Goal: Task Accomplishment & Management: Use online tool/utility

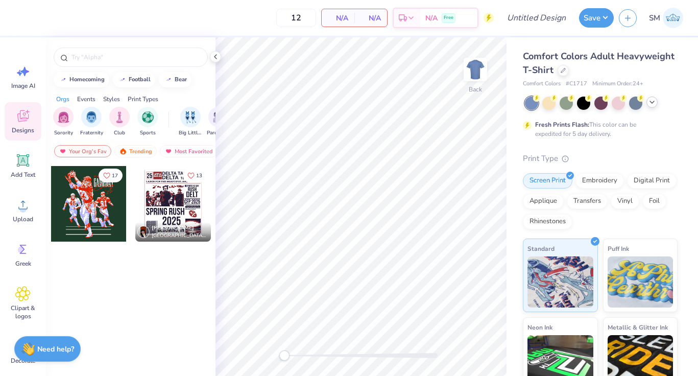
click at [656, 104] on icon at bounding box center [652, 102] width 8 height 8
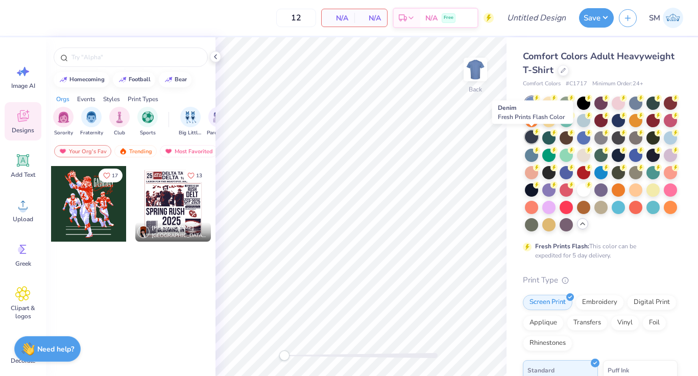
click at [533, 135] on div at bounding box center [531, 136] width 13 height 13
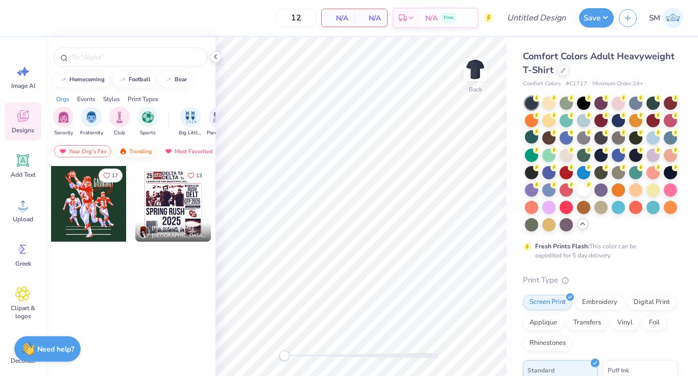
click at [123, 152] on img at bounding box center [123, 151] width 8 height 7
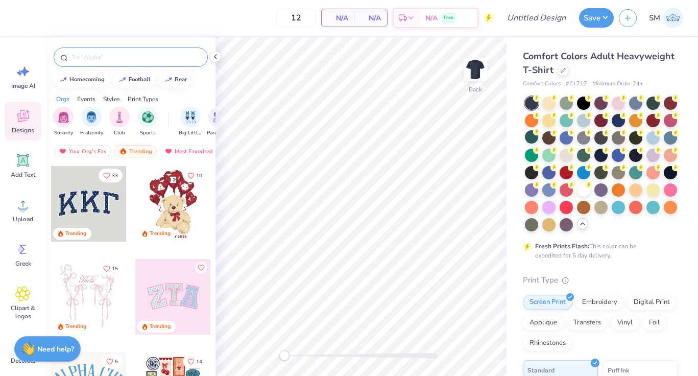
click at [108, 56] on input "text" at bounding box center [135, 57] width 131 height 10
type input "education"
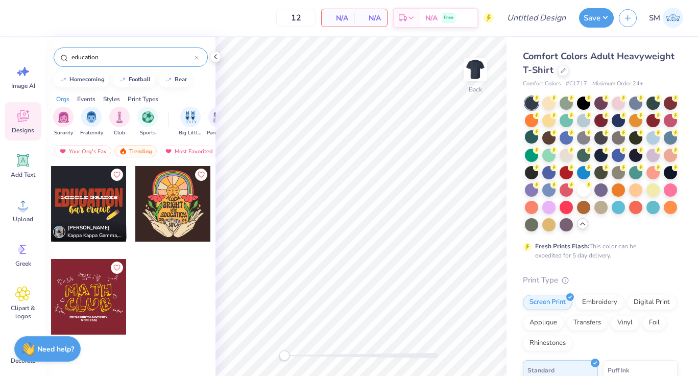
click at [105, 208] on div at bounding box center [89, 204] width 76 height 76
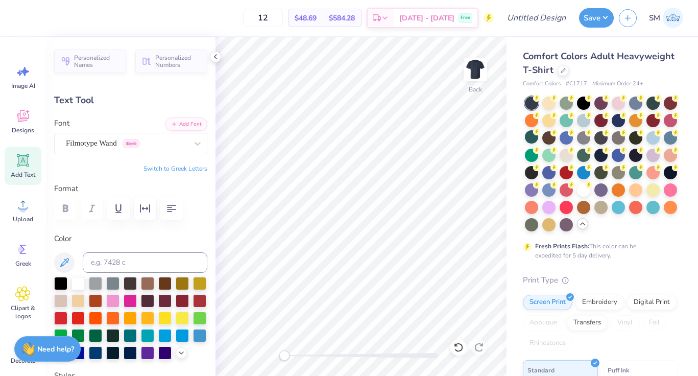
type textarea "College OF"
type input "6.70"
type input "1.29"
type input "5.90"
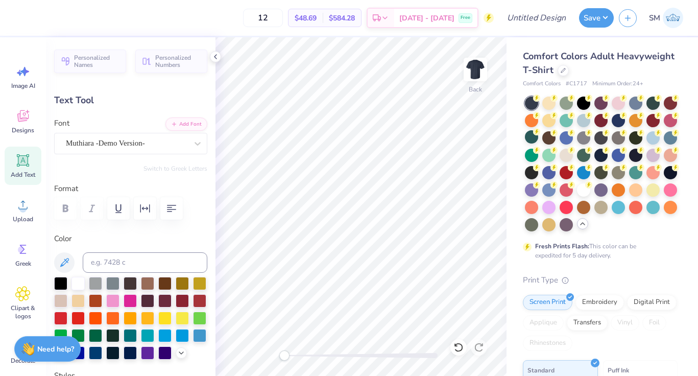
scroll to position [0, 4]
type textarea "University Of Nevada, Reno"
click at [33, 18] on div at bounding box center [36, 17] width 14 height 14
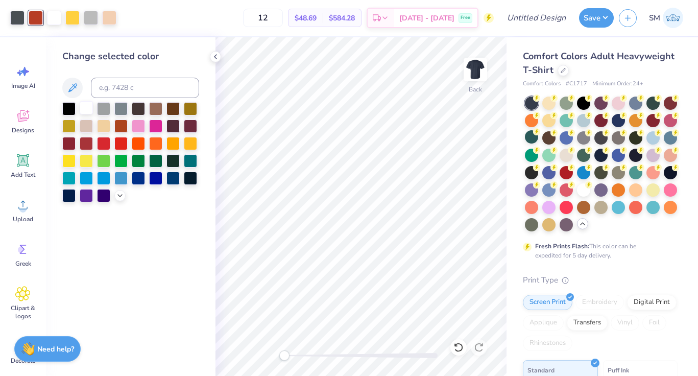
click at [88, 105] on div at bounding box center [86, 107] width 13 height 13
click at [71, 107] on div at bounding box center [68, 107] width 13 height 13
click at [34, 21] on div at bounding box center [36, 17] width 14 height 14
click at [81, 108] on div at bounding box center [86, 107] width 13 height 13
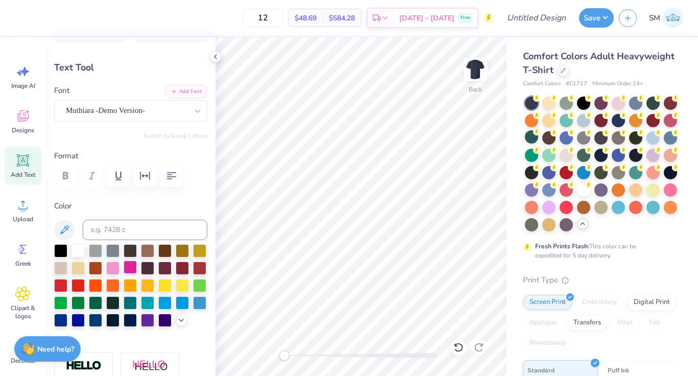
scroll to position [34, 0]
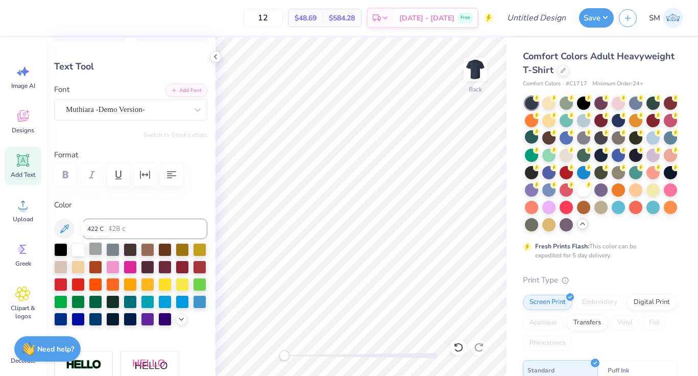
click at [96, 249] on div at bounding box center [95, 248] width 13 height 13
type input "5.08"
type input "0.57"
type input "4.29"
click at [97, 247] on div at bounding box center [95, 248] width 13 height 13
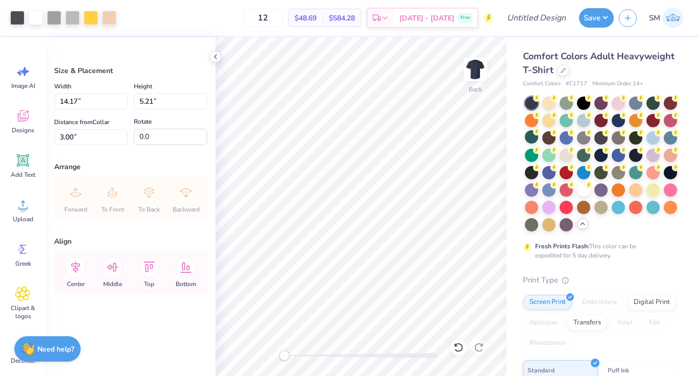
type input "12.21"
type input "4.49"
click at [72, 271] on icon at bounding box center [75, 267] width 20 height 20
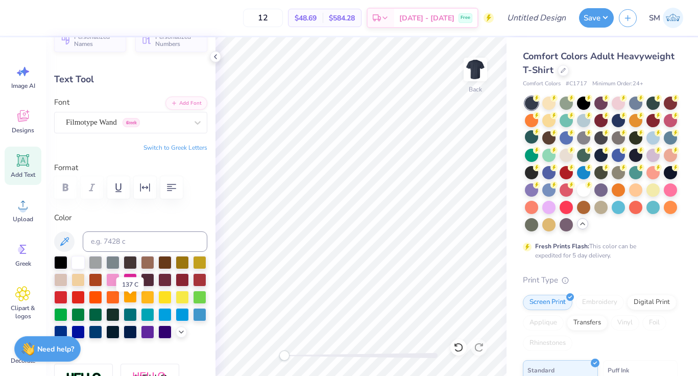
scroll to position [23, 0]
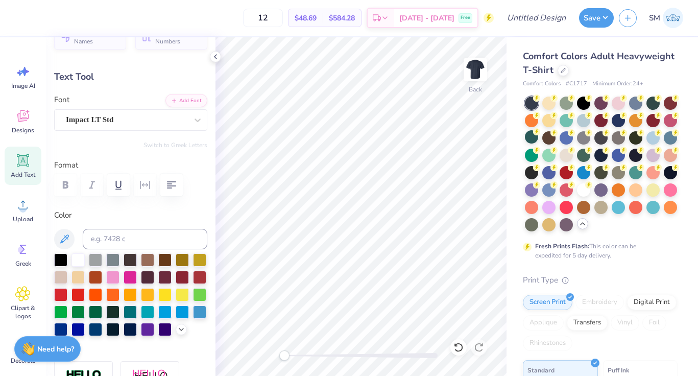
type input "9.48"
type input "2.70"
type input "3.00"
click at [95, 257] on div at bounding box center [95, 258] width 13 height 13
type input "4.38"
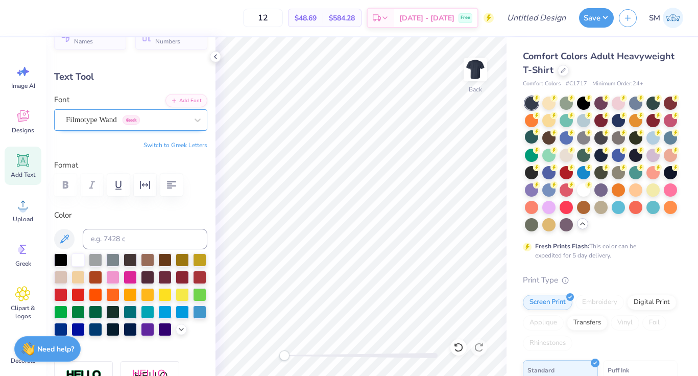
type input "0.49"
type input "4.11"
click at [77, 257] on div at bounding box center [78, 258] width 13 height 13
type input "12.21"
type input "1.14"
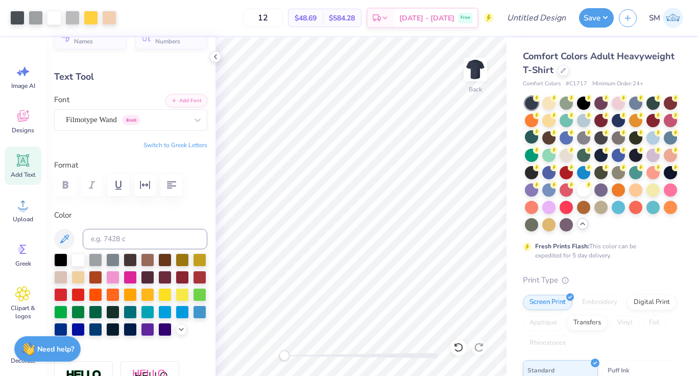
type input "5.45"
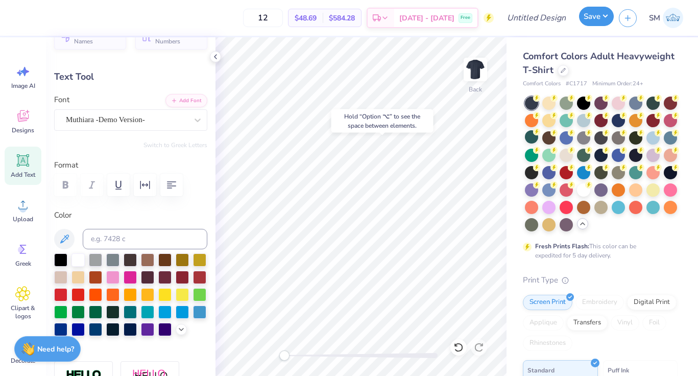
click at [589, 17] on button "Save" at bounding box center [596, 16] width 35 height 19
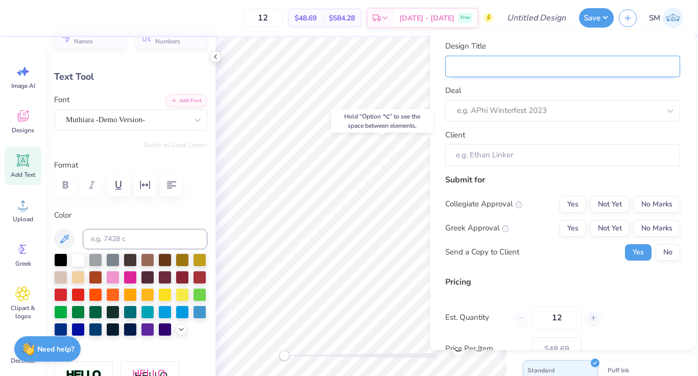
click at [513, 73] on input "Design Title" at bounding box center [562, 67] width 235 height 22
type input "C"
type input "CO"
type input "COl"
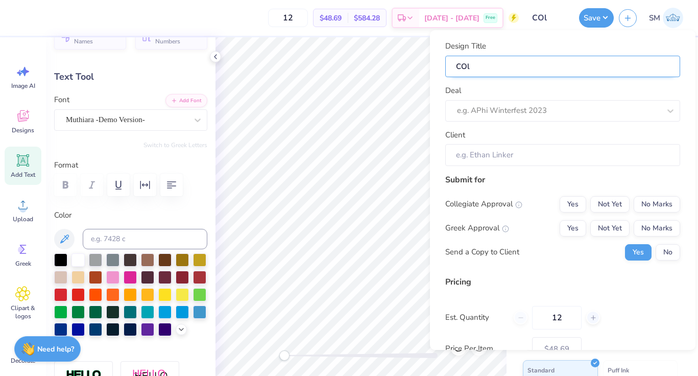
type input "COll"
type input "COlle"
type input "COlleg"
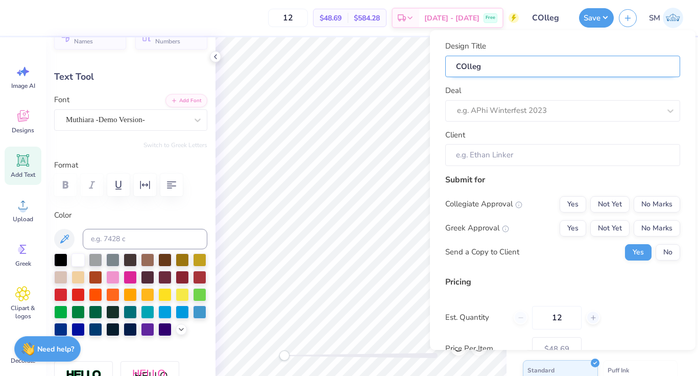
type input "COllege"
type input "COllege o"
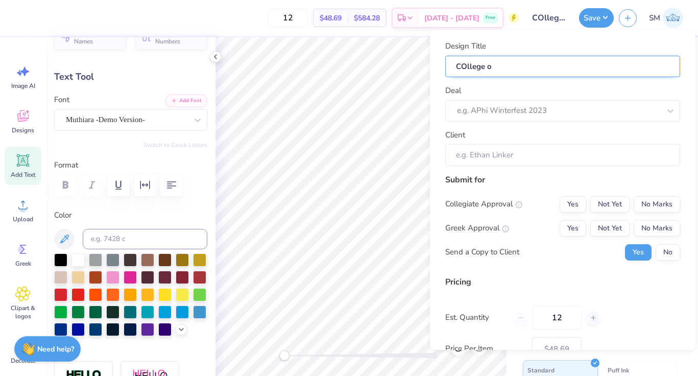
type input "COllege of"
type input "COllege of E"
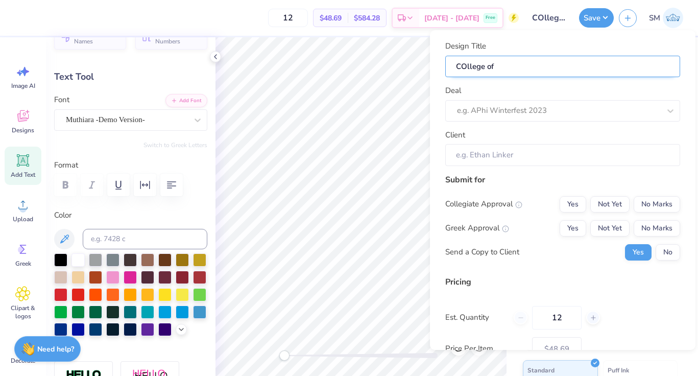
type input "COllege of E"
type input "COllege of Ed"
type input "COllege of Edu"
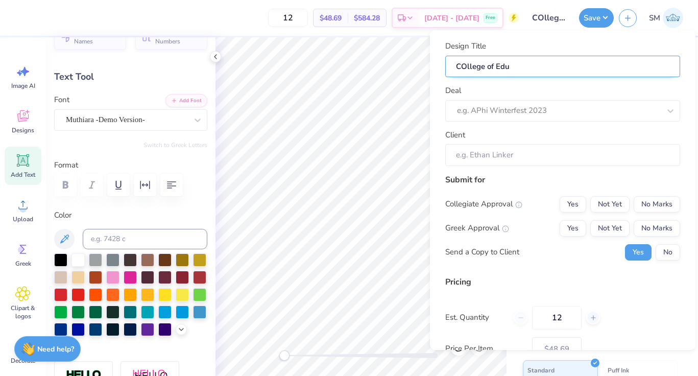
type input "COllege of Educ"
type input "COllege of Educa"
type input "COllege of Educat"
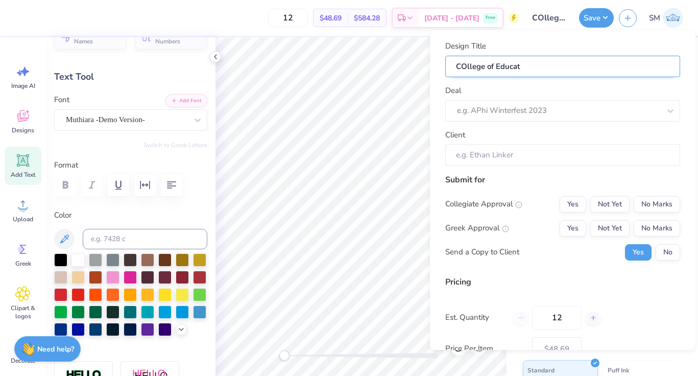
type input "COllege of Educati"
type input "COllege of Educatio"
type input "COllege of Education"
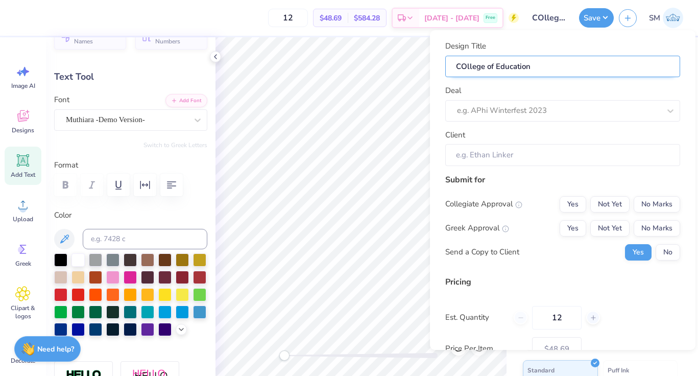
click at [472, 65] on input "COllege of Education" at bounding box center [562, 67] width 235 height 22
type input "COlege of Education"
type input "COege of Education"
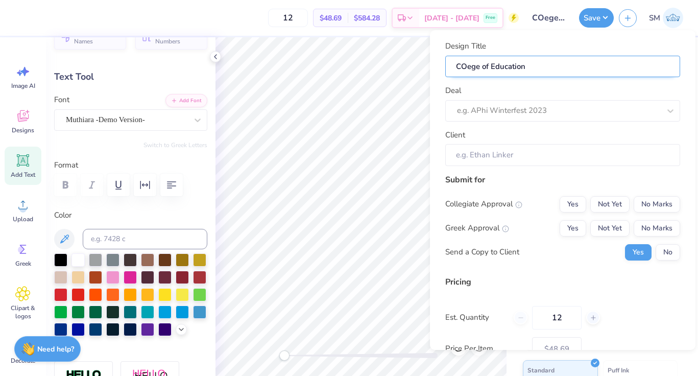
type input "Cege of Education"
type input "Coege of Education"
type input "Colege of Education"
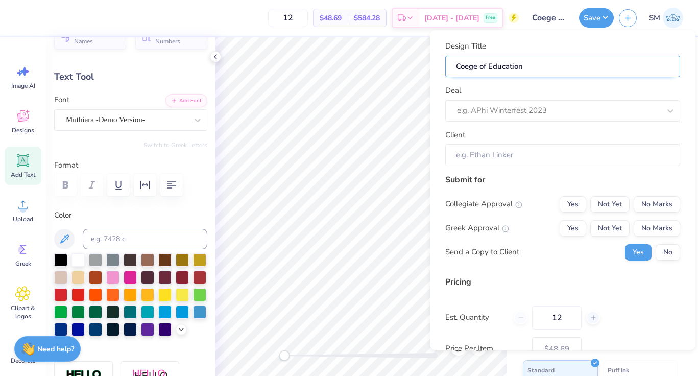
type input "Colege of Education"
type input "College of Education"
click at [546, 69] on input "College of Education" at bounding box center [562, 67] width 235 height 22
type input "College of Education"
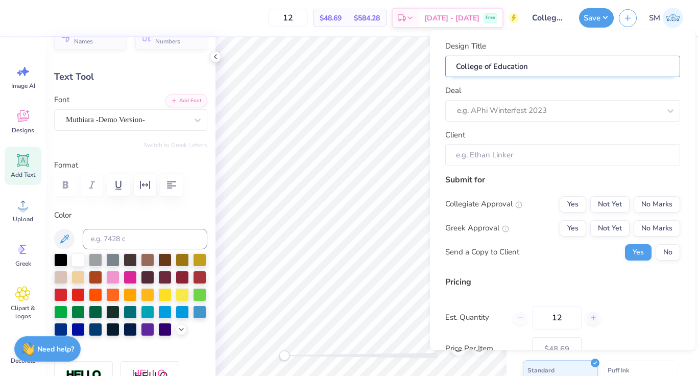
type input "College of Education"
type input "College of Education U"
type input "College of Education UN"
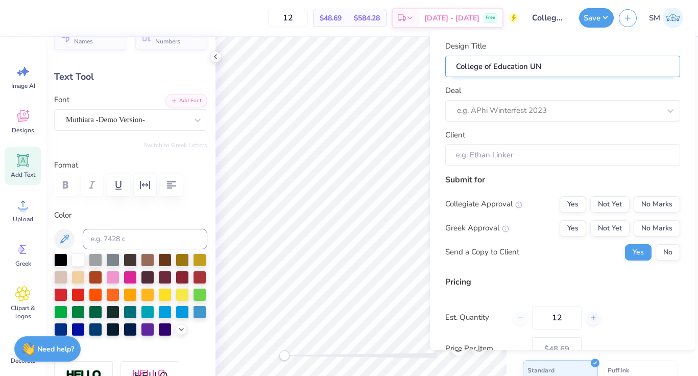
type input "College of Education UNR"
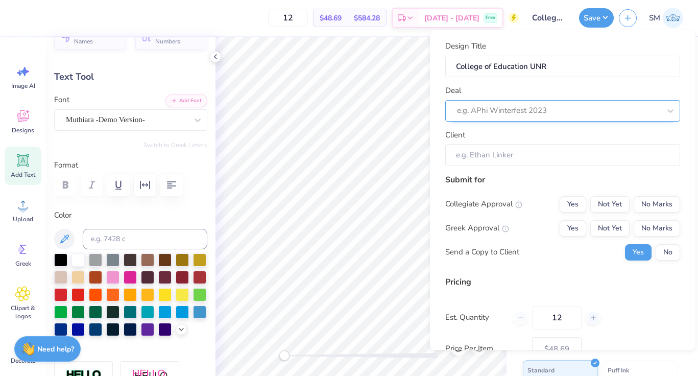
click at [532, 109] on div at bounding box center [558, 111] width 203 height 14
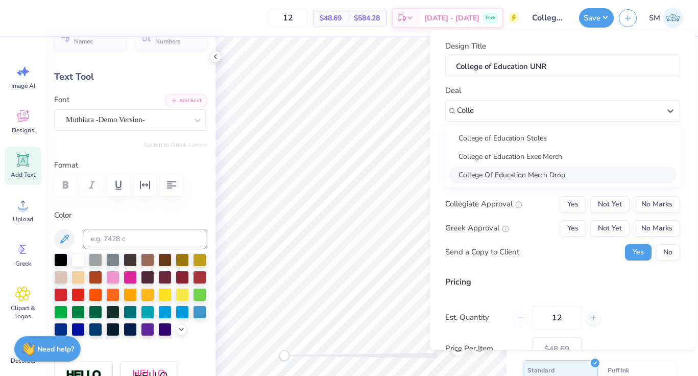
click at [532, 169] on div "College Of Education Merch Drop" at bounding box center [563, 175] width 227 height 17
type input "Colle"
type input "Nicole Wadden"
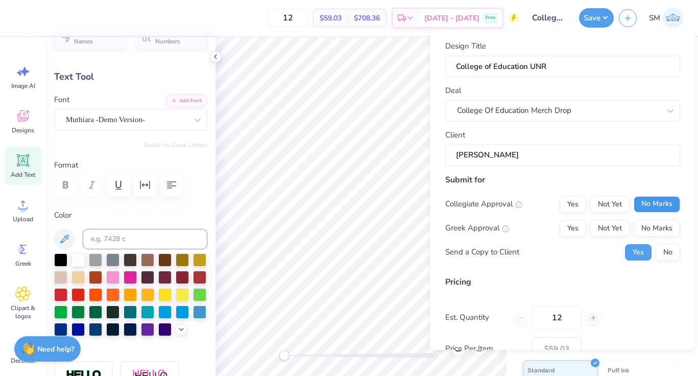
click at [651, 202] on button "No Marks" at bounding box center [657, 204] width 46 height 16
click at [572, 228] on button "Yes" at bounding box center [573, 228] width 27 height 16
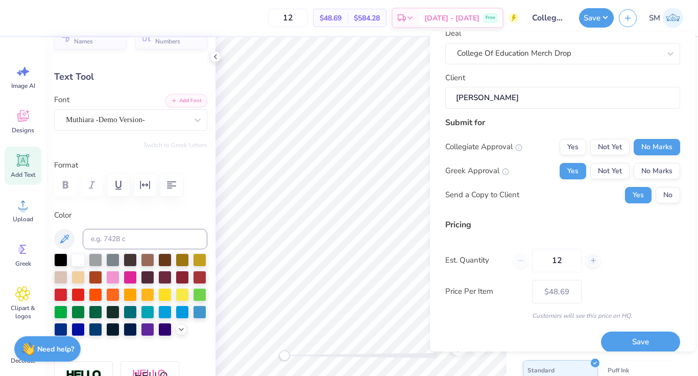
scroll to position [70, 0]
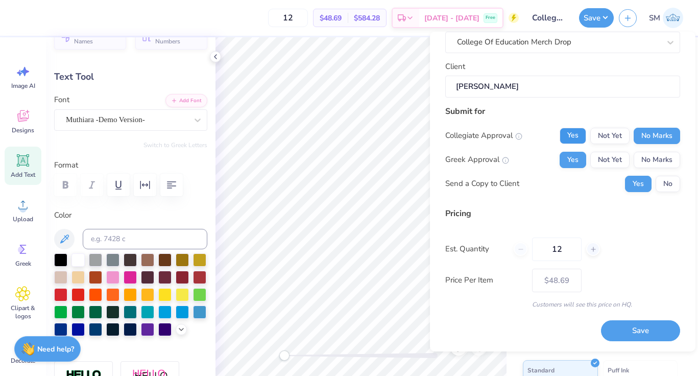
click at [577, 133] on button "Yes" at bounding box center [573, 136] width 27 height 16
click at [649, 156] on button "No Marks" at bounding box center [657, 160] width 46 height 16
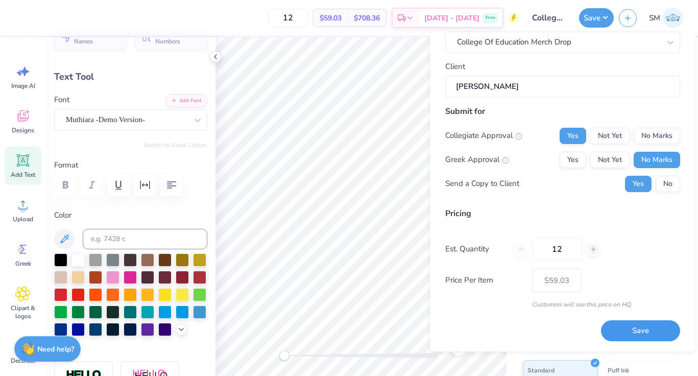
click at [654, 337] on button "Save" at bounding box center [640, 330] width 79 height 21
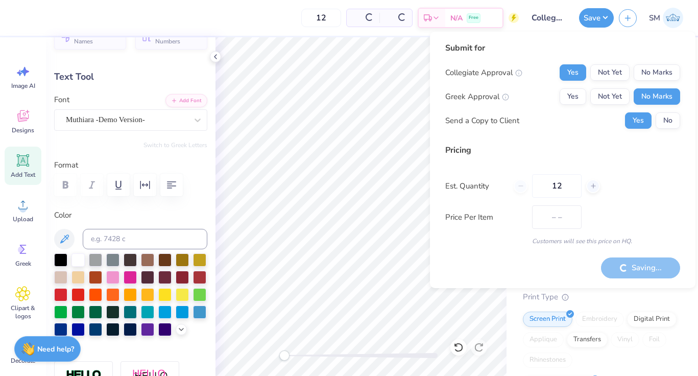
type input "$48.69"
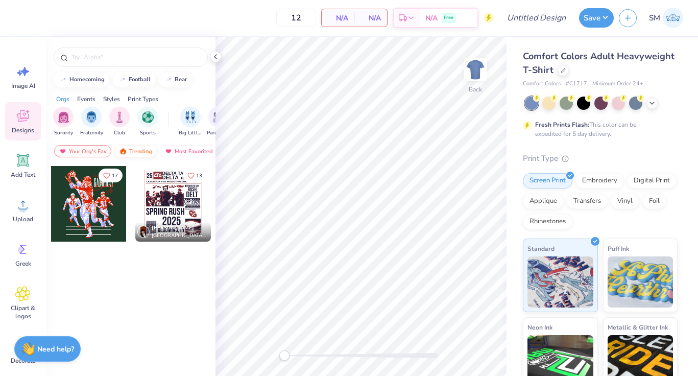
click at [126, 148] on img at bounding box center [123, 151] width 8 height 7
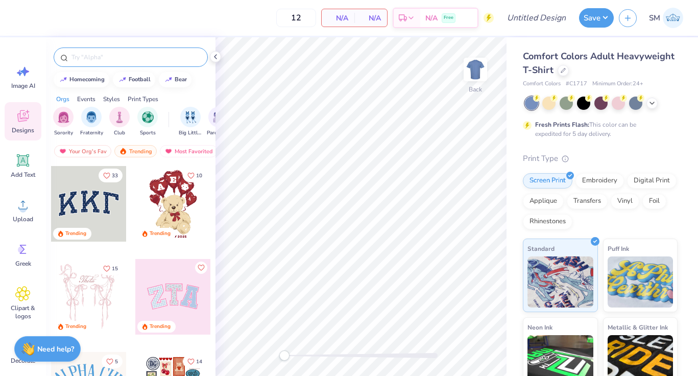
click at [100, 58] on input "text" at bounding box center [135, 57] width 131 height 10
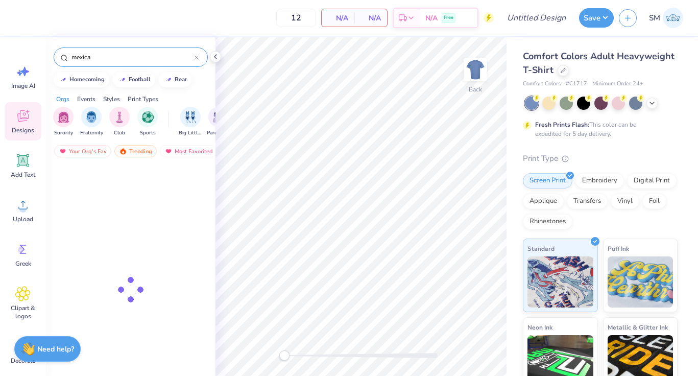
type input "mexican"
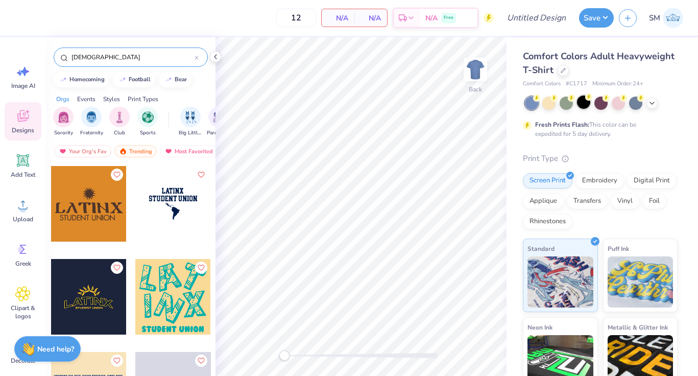
type input "Latino"
click at [586, 103] on div at bounding box center [583, 102] width 13 height 13
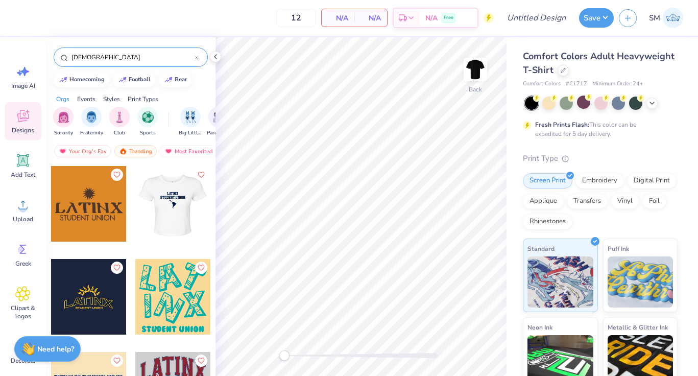
click at [169, 225] on div at bounding box center [173, 204] width 76 height 76
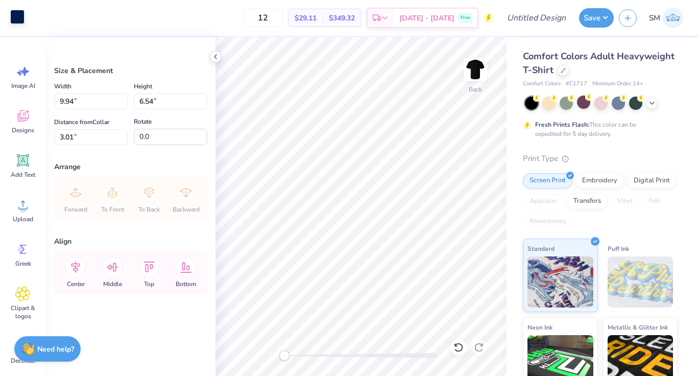
click at [14, 20] on div at bounding box center [17, 17] width 14 height 14
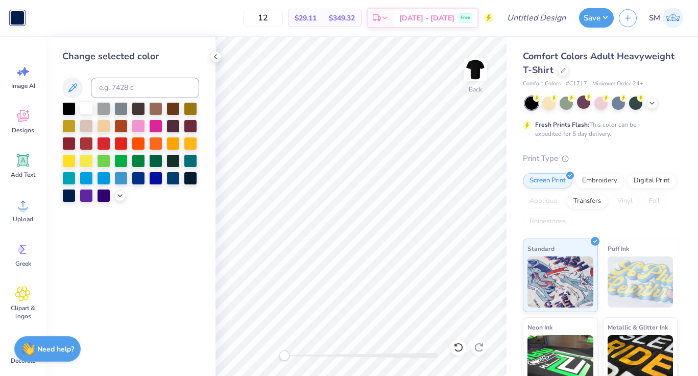
click at [90, 108] on div at bounding box center [86, 107] width 13 height 13
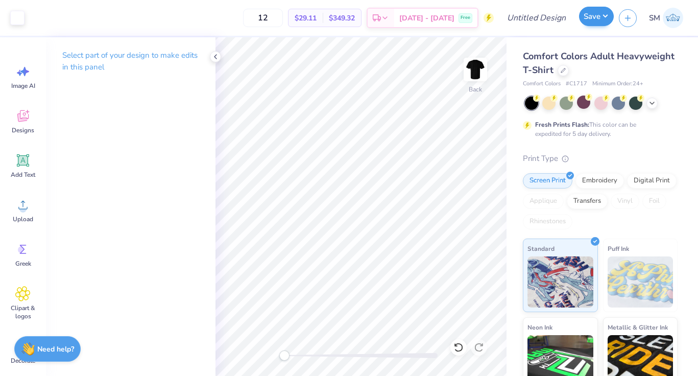
click at [591, 27] on div "Save" at bounding box center [596, 17] width 35 height 19
click at [590, 20] on button "Save" at bounding box center [596, 16] width 35 height 19
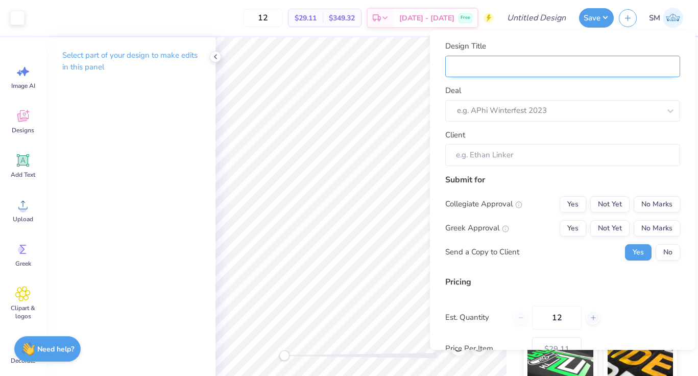
click at [535, 75] on input "Design Title" at bounding box center [562, 67] width 235 height 22
type input "L"
type input "LS"
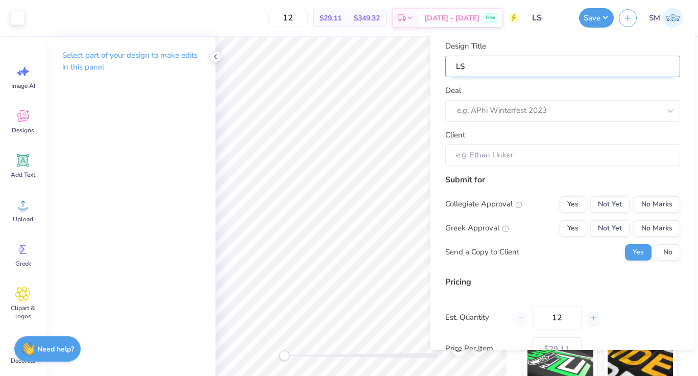
type input "LSA"
type input "LSAB"
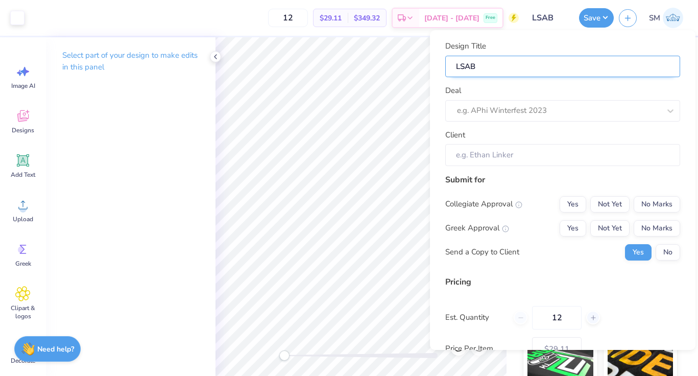
type input "LSAB"
type input "LSAB M"
type input "LSAB Me"
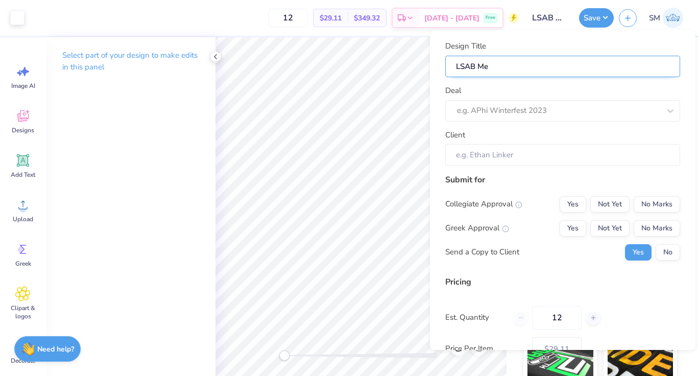
type input "LSAB Mer"
type input "LSAB Merc"
type input "LSAB Merch"
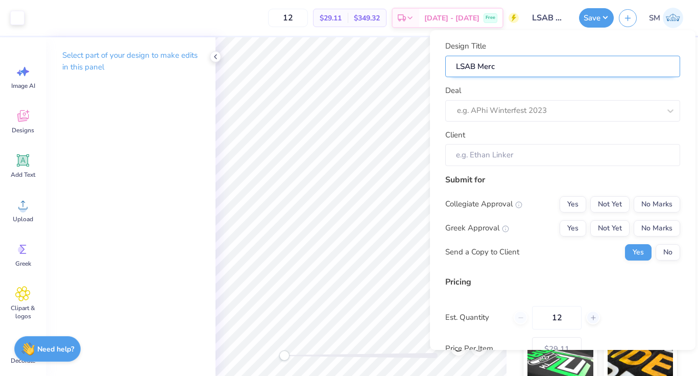
type input "LSAB Merch"
type input "LSAB Merch D"
type input "LSAB Merch Dr"
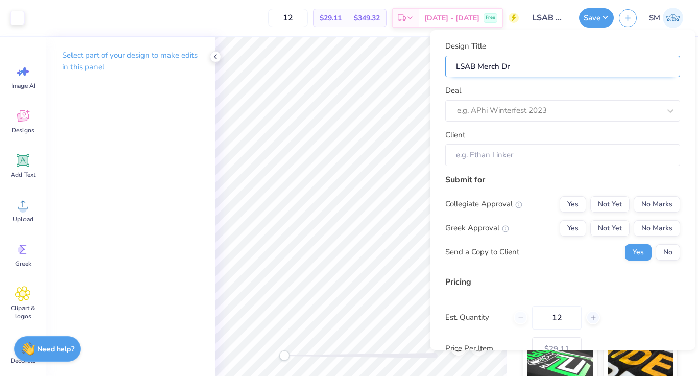
type input "LSAB Merch Dro"
type input "LSAB Merch Drop"
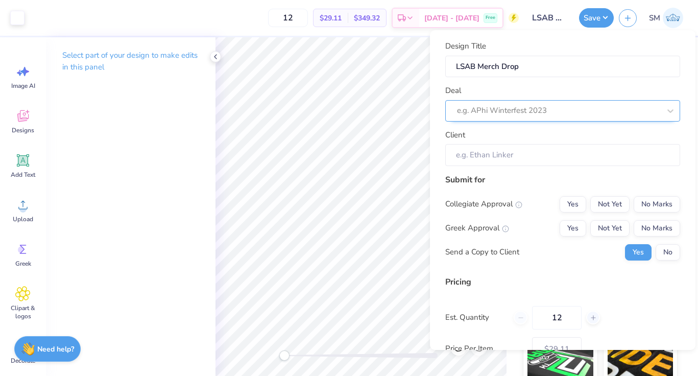
click at [532, 114] on div at bounding box center [558, 111] width 203 height 14
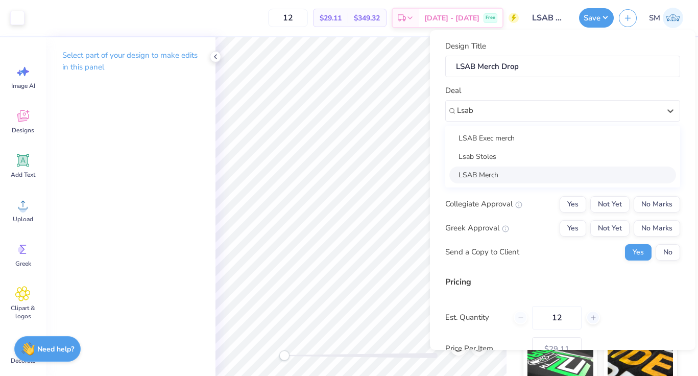
click at [507, 172] on div "LSAB Merch" at bounding box center [563, 175] width 227 height 17
type input "Lsab"
type input "Yaretzi Piña"
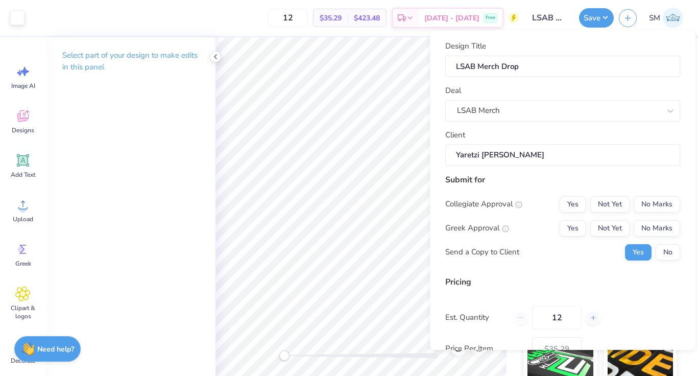
click at [663, 195] on div "Submit for Collegiate Approval Yes Not Yet No Marks Greek Approval Yes Not Yet …" at bounding box center [562, 221] width 235 height 95
click at [661, 201] on button "No Marks" at bounding box center [657, 204] width 46 height 16
click at [661, 226] on button "No Marks" at bounding box center [657, 228] width 46 height 16
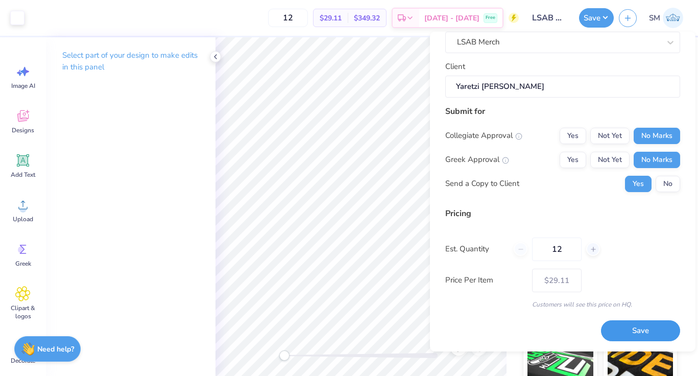
click at [648, 335] on button "Save" at bounding box center [640, 330] width 79 height 21
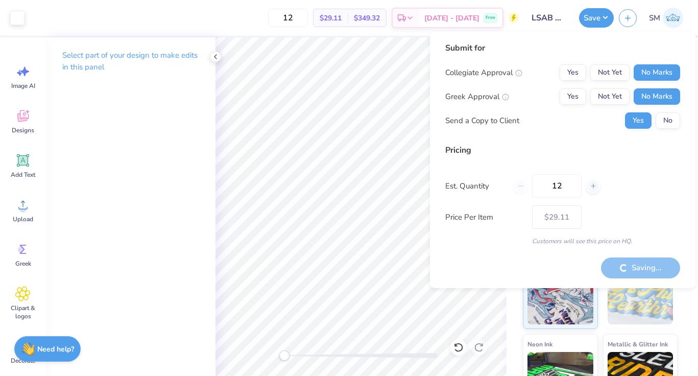
type input "– –"
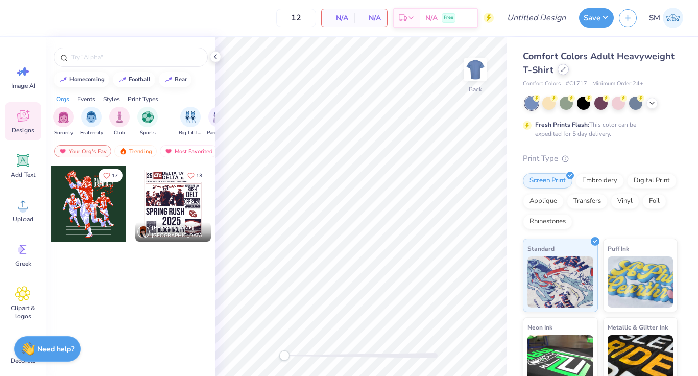
click at [561, 73] on div at bounding box center [563, 69] width 11 height 11
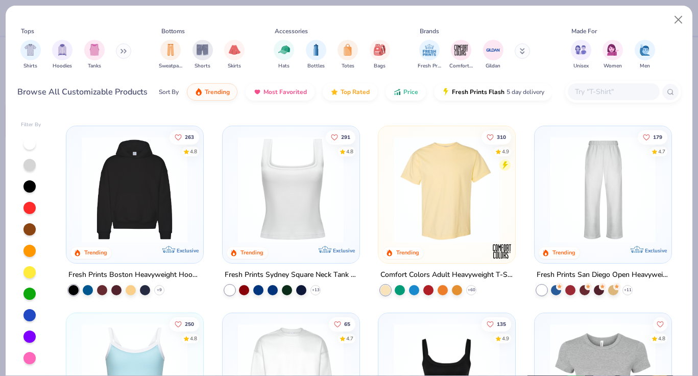
scroll to position [194, 0]
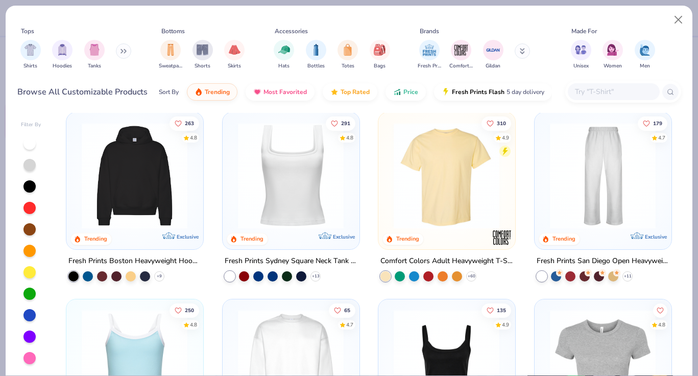
click at [302, 257] on div "Fresh Prints Sydney Square Neck Tank Top" at bounding box center [291, 260] width 133 height 13
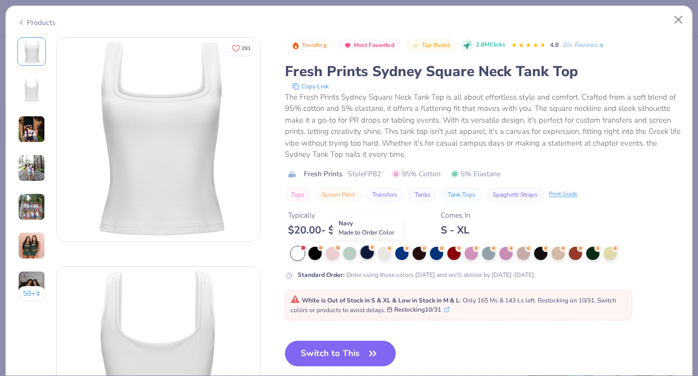
click at [370, 255] on div at bounding box center [367, 252] width 13 height 13
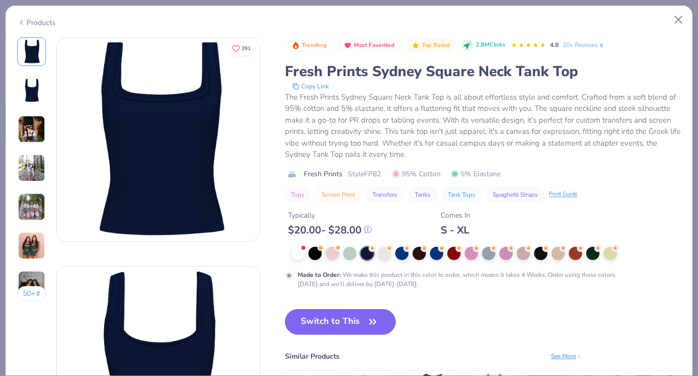
click at [354, 326] on button "Switch to This" at bounding box center [340, 322] width 111 height 26
type input "50"
type textarea "x"
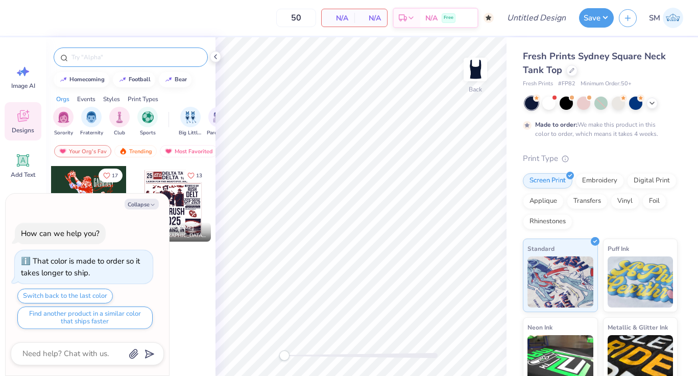
click at [83, 60] on input "text" at bounding box center [135, 57] width 131 height 10
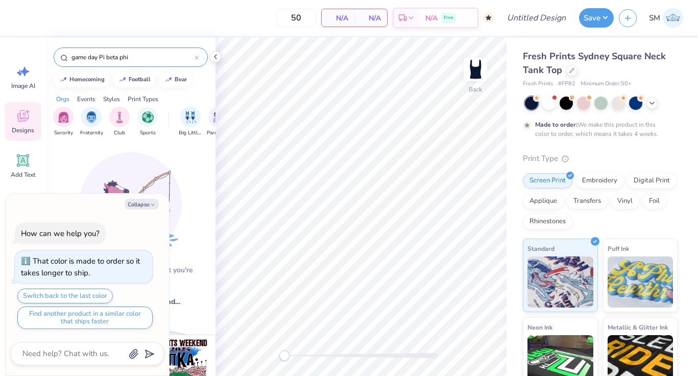
type input "game day Pi beta phi"
click at [199, 57] on div "game day Pi beta phi" at bounding box center [131, 57] width 154 height 19
click at [197, 57] on icon at bounding box center [196, 57] width 3 height 3
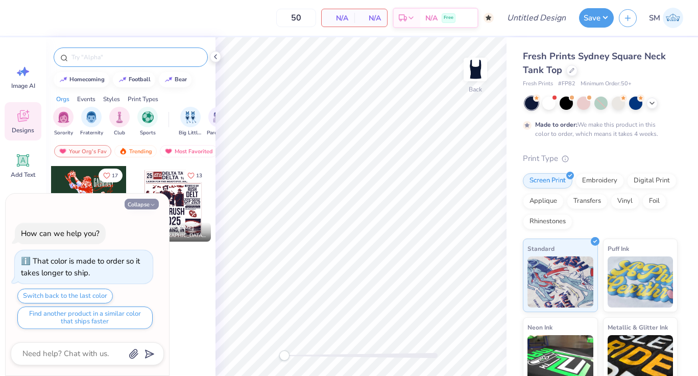
click at [151, 202] on icon "button" at bounding box center [153, 205] width 6 height 6
type textarea "x"
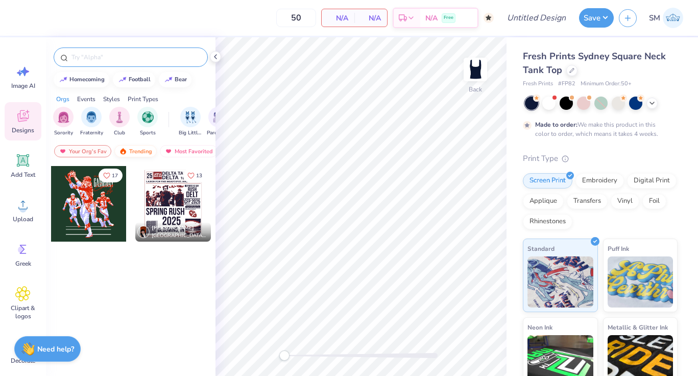
click at [144, 151] on div "Trending" at bounding box center [135, 151] width 42 height 12
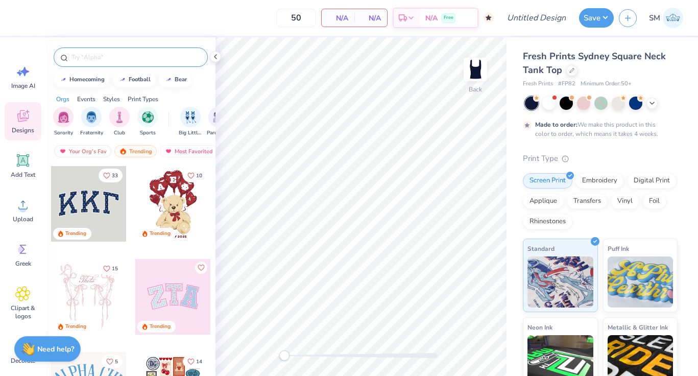
click at [100, 52] on input "text" at bounding box center [135, 57] width 131 height 10
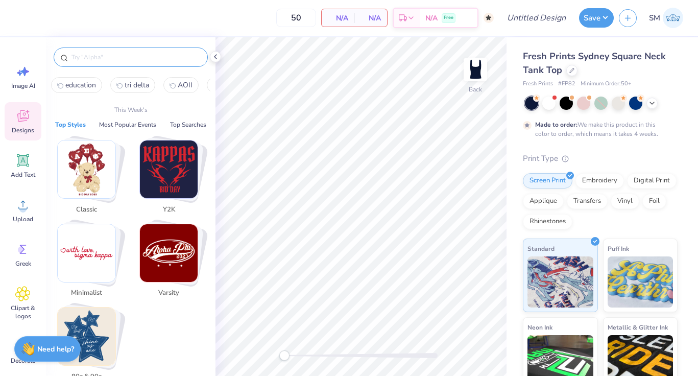
paste input "game day Pi beta phi"
type input "game day Pi beta phi"
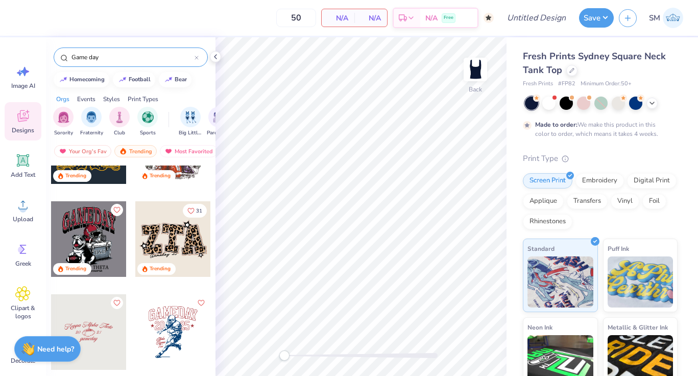
scroll to position [152, 0]
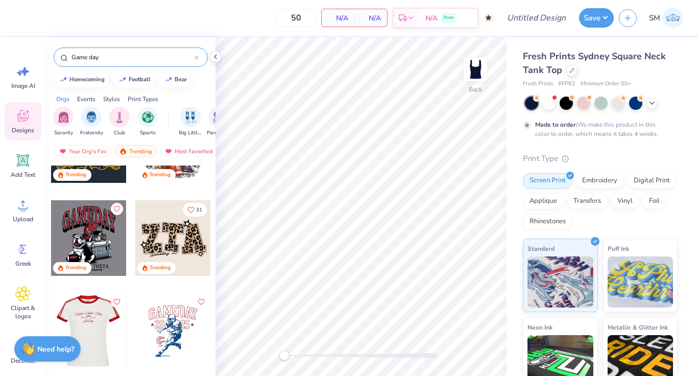
type input "Game day"
click at [114, 336] on div at bounding box center [88, 331] width 227 height 76
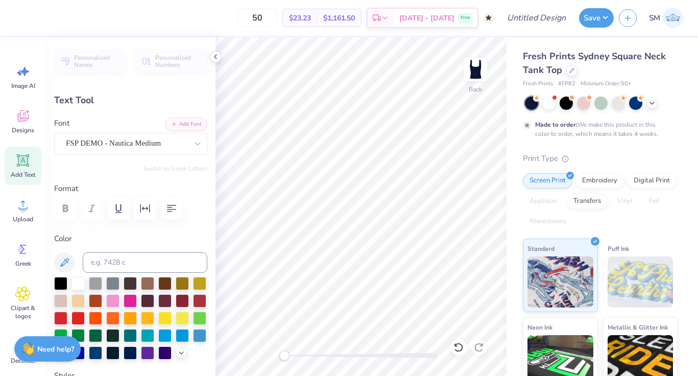
scroll to position [0, 1]
type textarea "Pi Beta Phi"
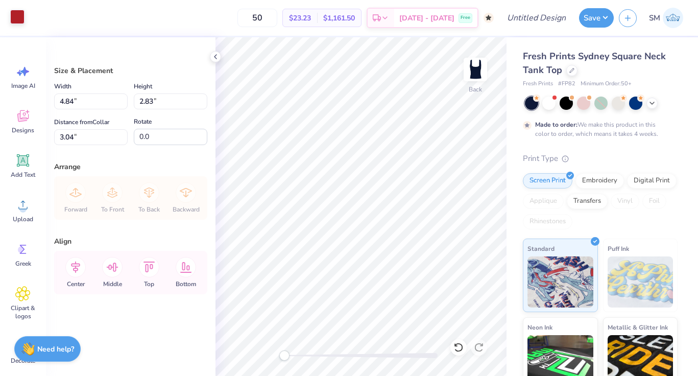
click at [14, 14] on div at bounding box center [17, 17] width 14 height 14
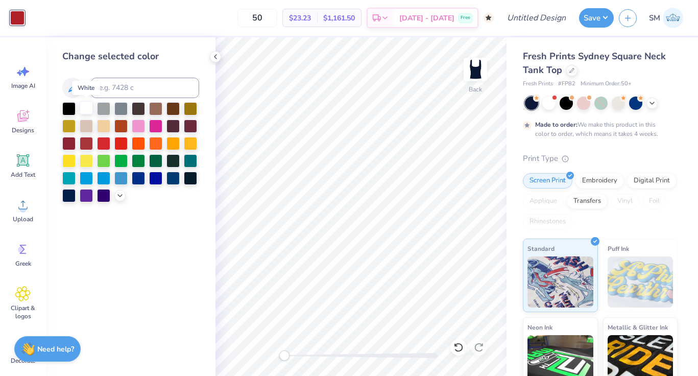
click at [93, 107] on div at bounding box center [86, 107] width 13 height 13
click at [596, 13] on button "Save" at bounding box center [596, 16] width 35 height 19
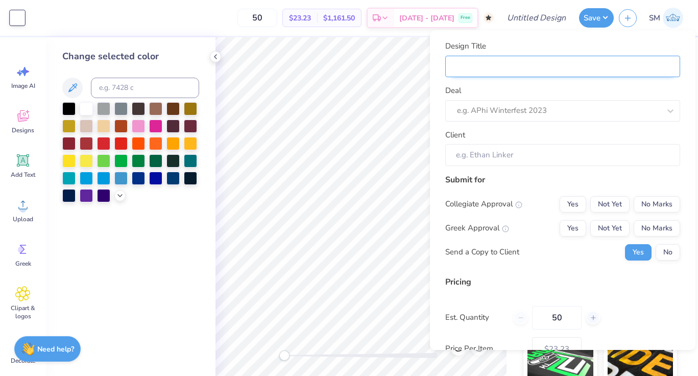
click at [581, 72] on input "Design Title" at bounding box center [562, 67] width 235 height 22
type input "P"
type input "Pi"
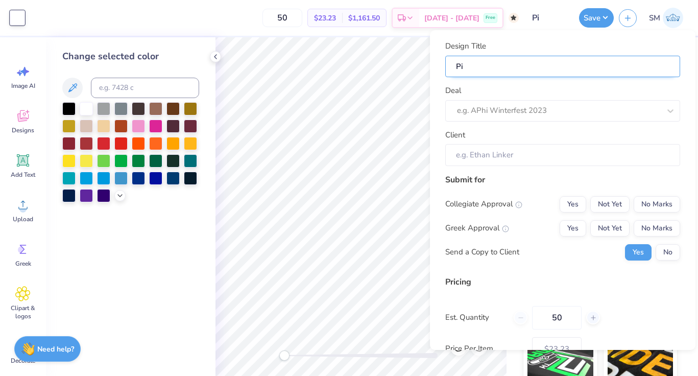
type input "Pi"
type input "Pi P"
type input "Pi Ph"
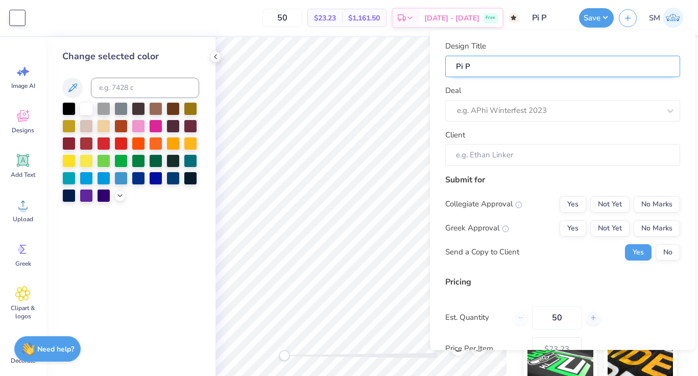
type input "Pi Ph"
type input "Pi Phi"
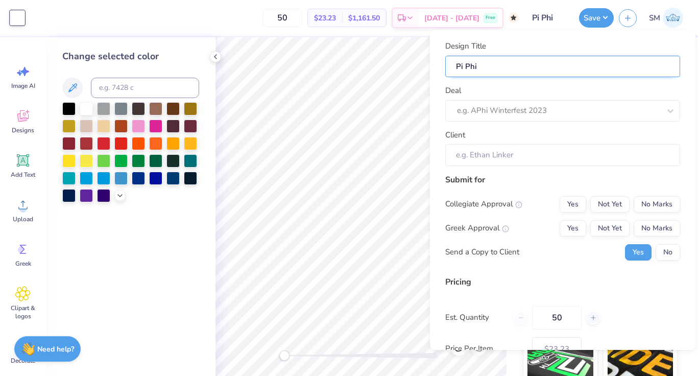
type input "Pi Phi G"
type input "Pi Phi Ga"
type input "Pi Phi Gam"
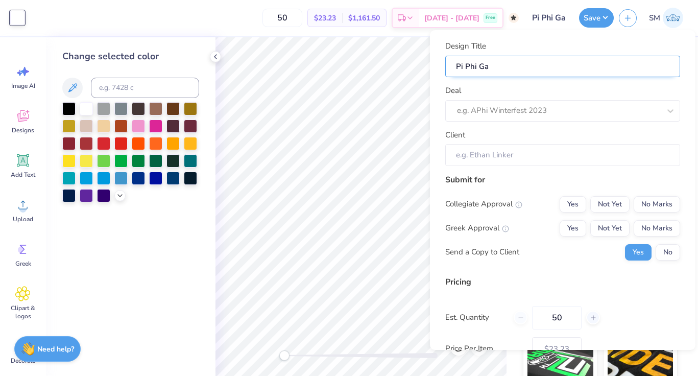
type input "Pi Phi Gam"
type input "Pi Phi Game"
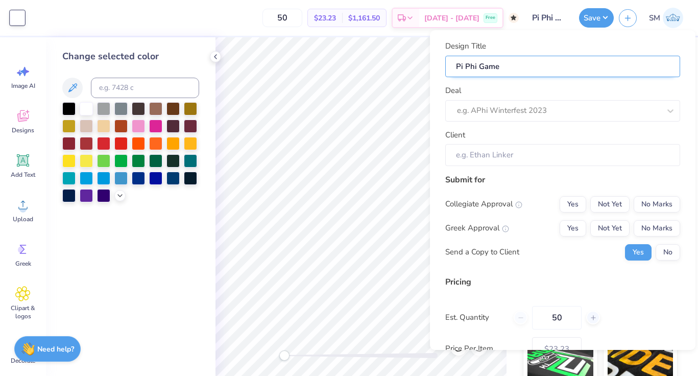
type input "Pi Phi Game d"
type input "Pi Phi Game da"
type input "Pi Phi Game day"
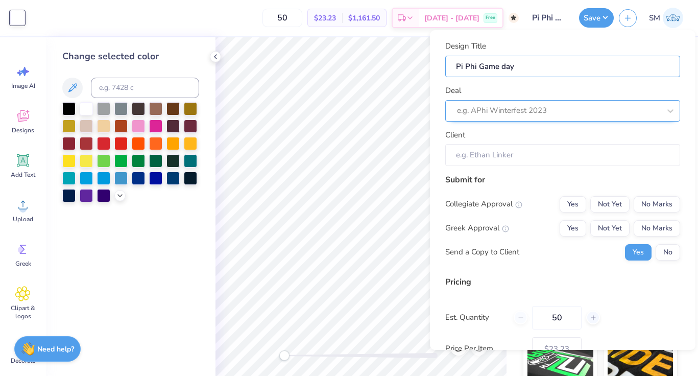
type input "Pi Phi Game day"
click at [580, 111] on div at bounding box center [558, 111] width 203 height 14
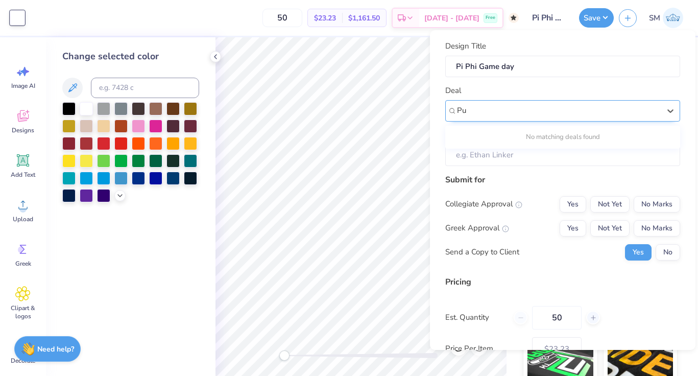
type input "P"
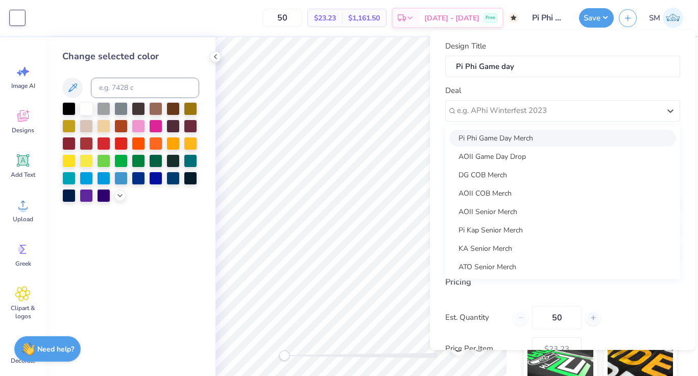
click at [576, 134] on div "Pi Phi Game Day Merch" at bounding box center [563, 138] width 227 height 17
type input "[PERSON_NAME]"
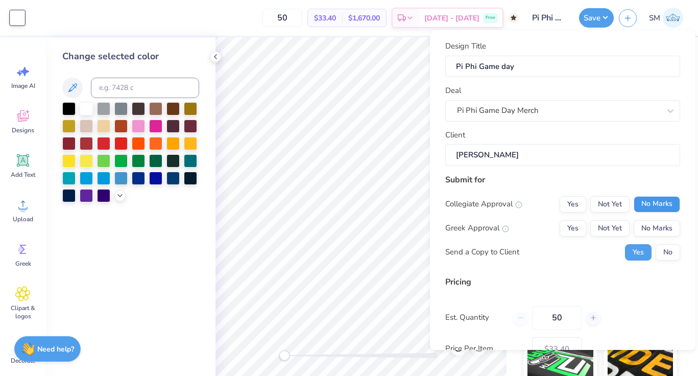
click at [648, 201] on button "No Marks" at bounding box center [657, 204] width 46 height 16
click at [574, 230] on button "Yes" at bounding box center [573, 228] width 27 height 16
click at [658, 247] on button "No" at bounding box center [668, 252] width 25 height 16
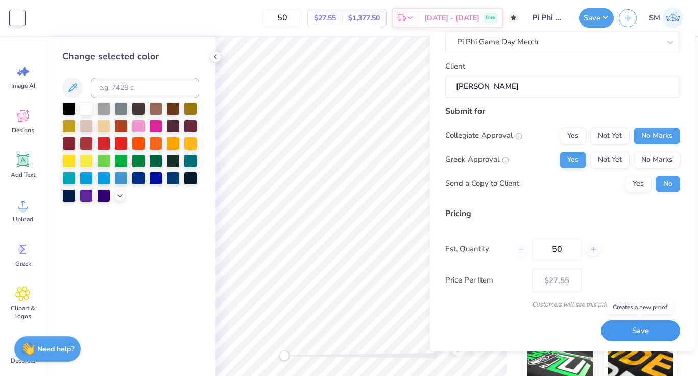
click at [649, 329] on button "Save" at bounding box center [640, 330] width 79 height 21
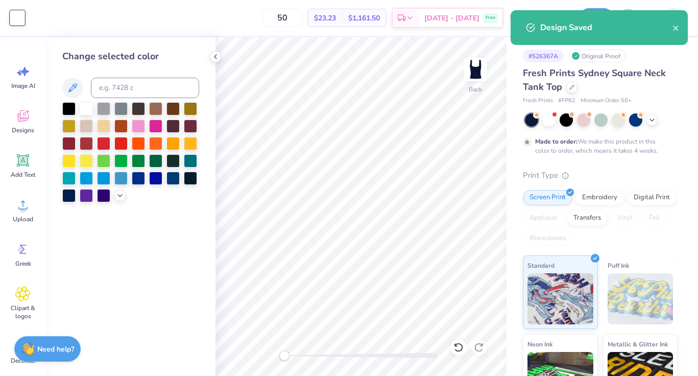
type input "$27.55"
type textarea "x"
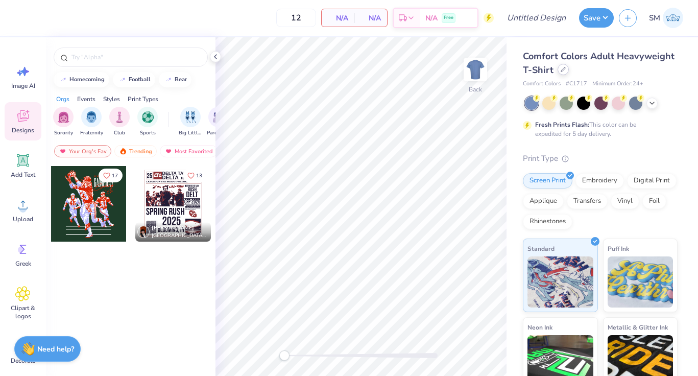
click at [561, 69] on icon at bounding box center [563, 69] width 5 height 5
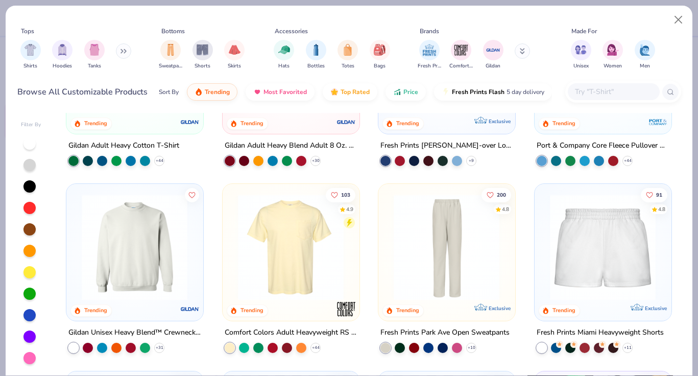
scroll to position [683, 0]
click at [103, 334] on div "Gildan Unisex Heavy Blend™ Crewneck Sweatshirt - 18000" at bounding box center [134, 332] width 133 height 13
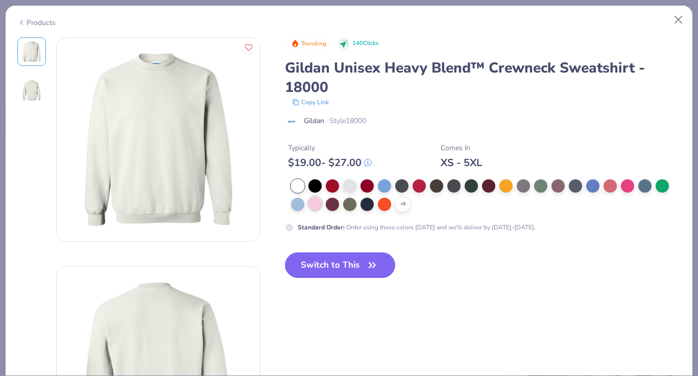
click at [317, 205] on div at bounding box center [315, 203] width 13 height 13
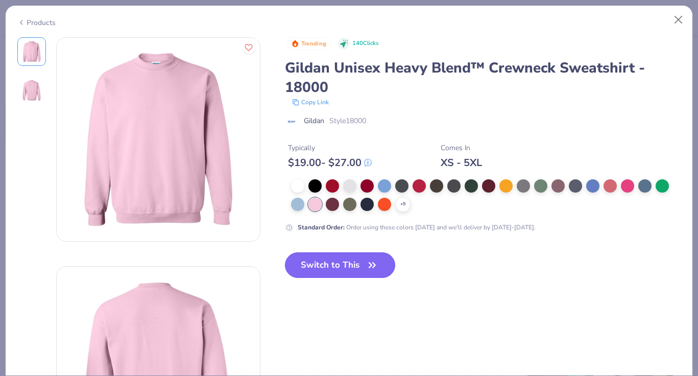
click at [318, 267] on button "Switch to This" at bounding box center [340, 265] width 111 height 26
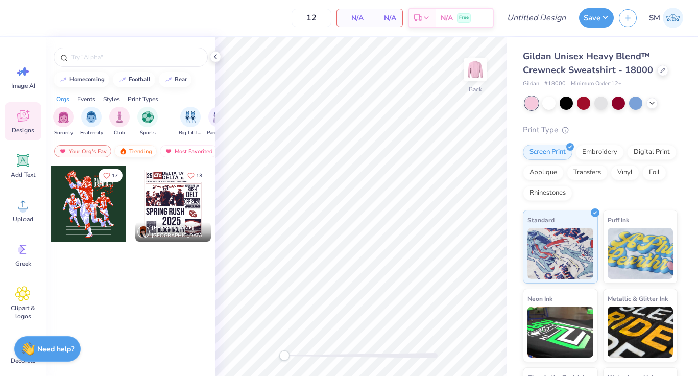
click at [128, 152] on div "Trending" at bounding box center [135, 151] width 42 height 12
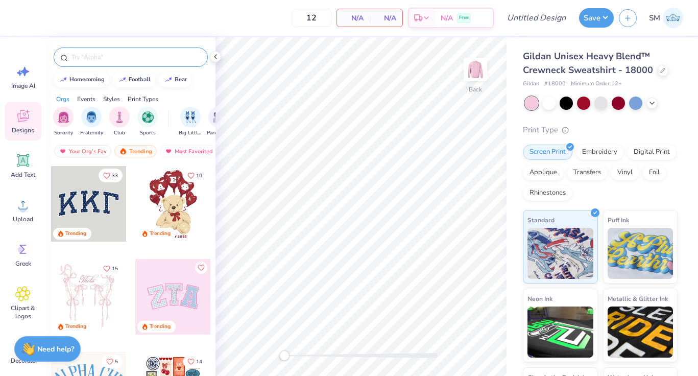
click at [105, 61] on input "text" at bounding box center [135, 57] width 131 height 10
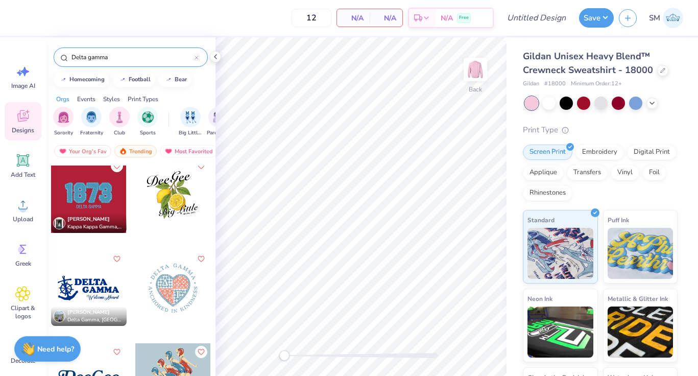
scroll to position [304, 0]
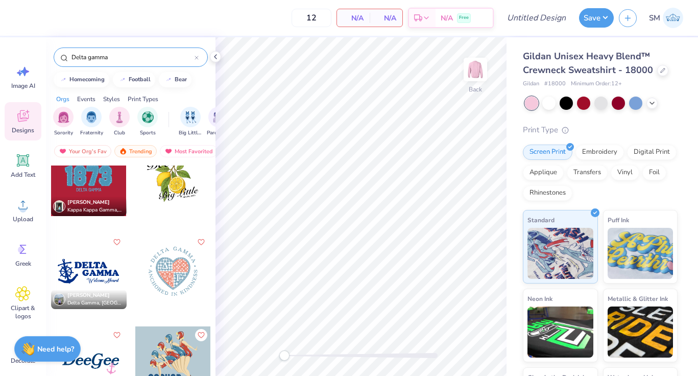
type input "Delta gamma"
click at [97, 267] on div at bounding box center [89, 271] width 76 height 76
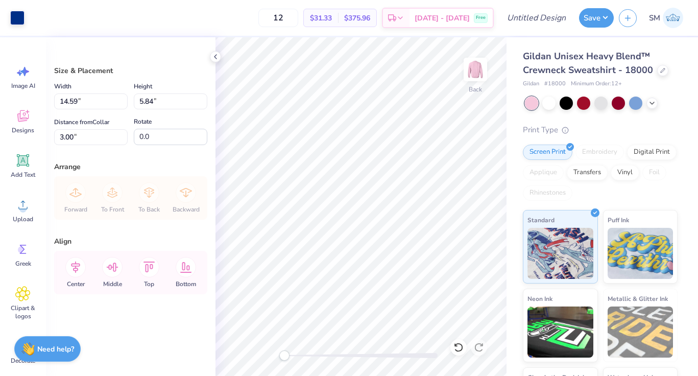
type input "11.27"
type input "4.52"
click at [20, 17] on div at bounding box center [17, 17] width 14 height 14
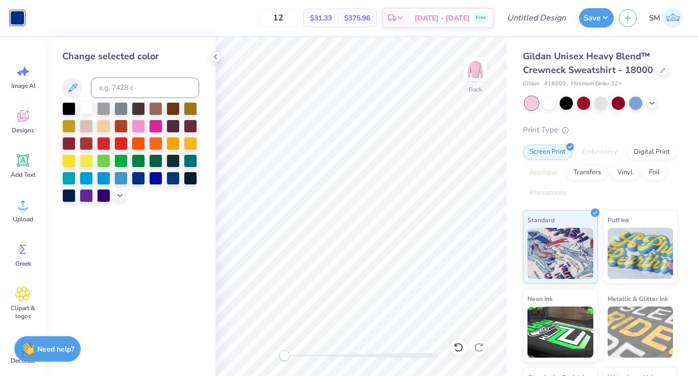
click at [88, 109] on div at bounding box center [86, 107] width 13 height 13
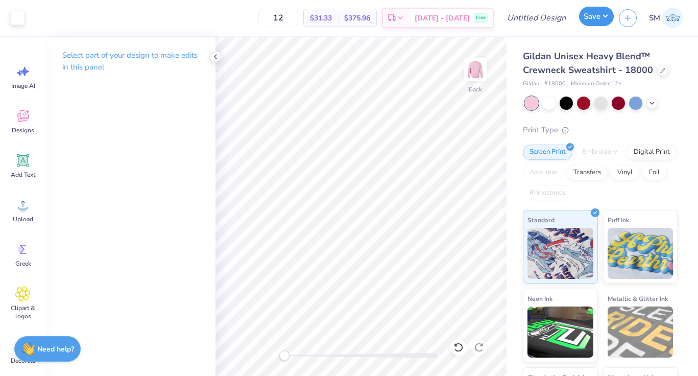
click at [588, 18] on button "Save" at bounding box center [596, 16] width 35 height 19
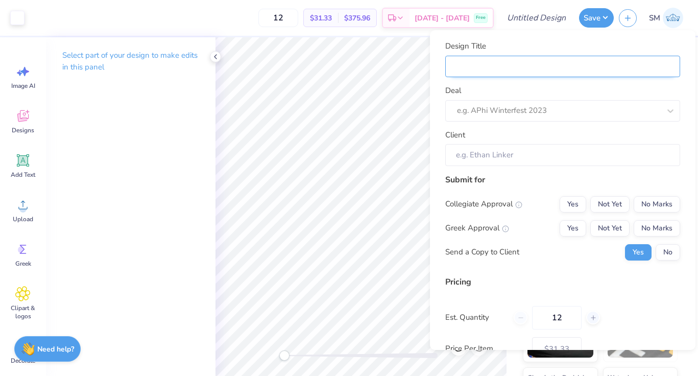
click at [575, 66] on input "Design Title" at bounding box center [562, 67] width 235 height 22
type input "D"
type input "DG"
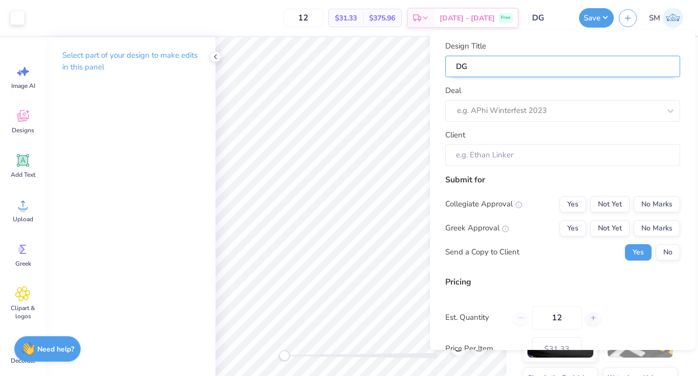
type input "DG"
type input "DG N"
type input "DG Ne"
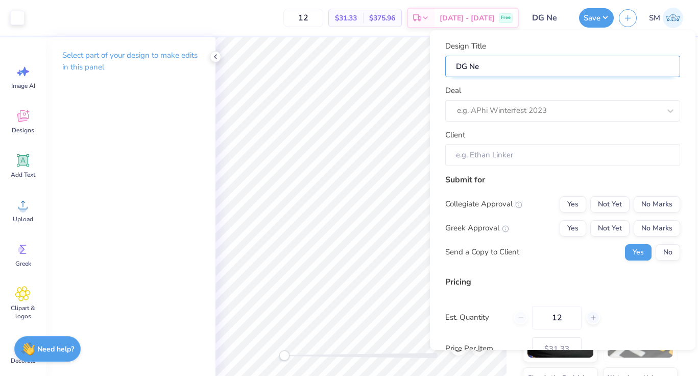
type input "DG New"
type input "DG New m"
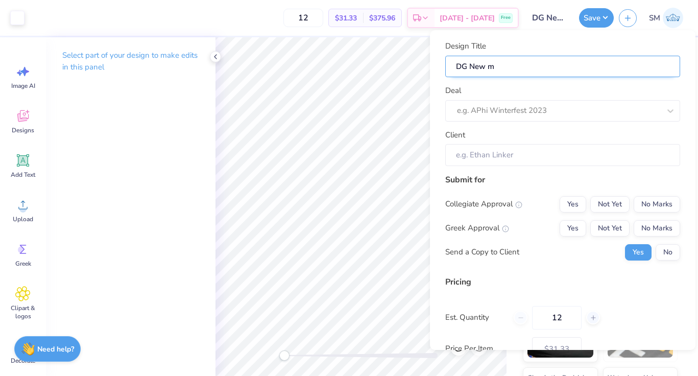
type input "DG New me"
type input "DG New mem"
type input "DG New mem d"
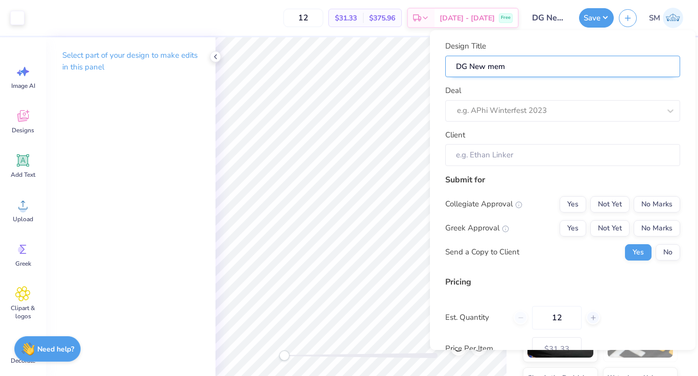
type input "DG New mem d"
type input "DG New mem dr"
type input "DG New mem dro"
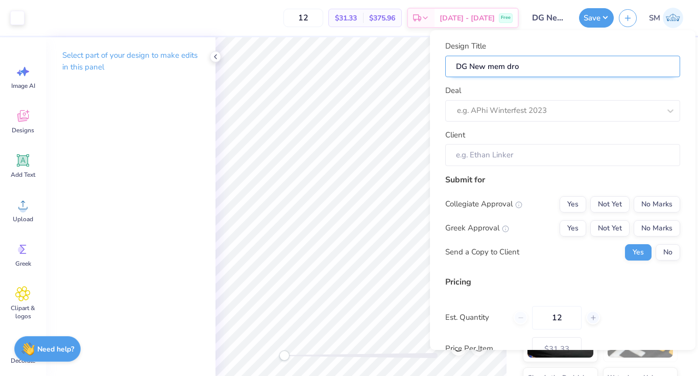
type input "DG New mem drop"
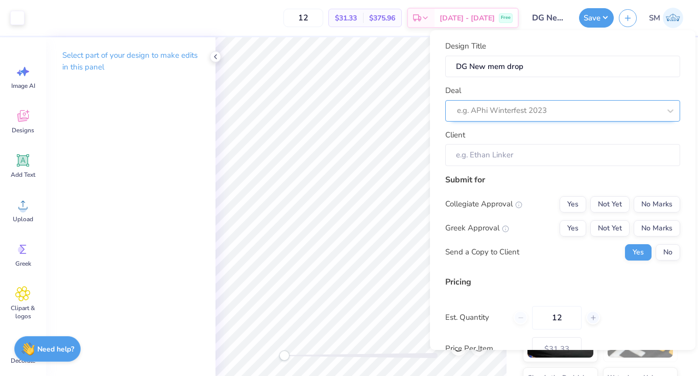
click at [565, 114] on div at bounding box center [558, 111] width 203 height 14
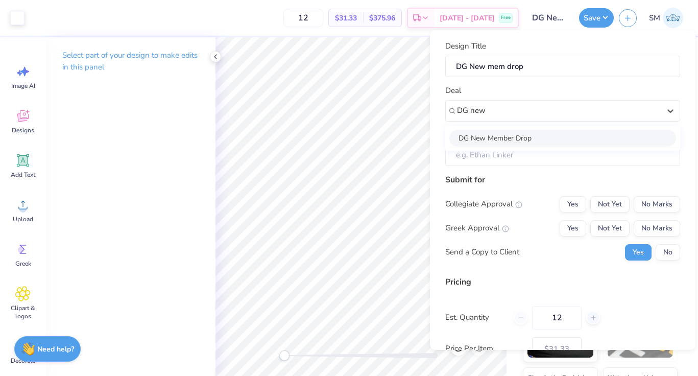
click at [512, 138] on div "DG New Member Drop" at bounding box center [563, 138] width 227 height 17
type input "DG new"
type input "Ava Hyman"
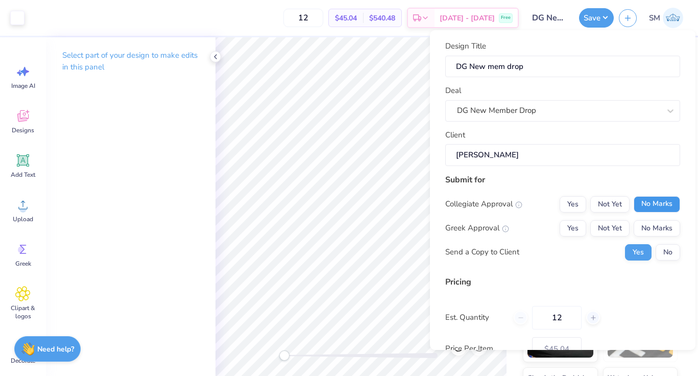
click at [647, 199] on button "No Marks" at bounding box center [657, 204] width 46 height 16
click at [570, 229] on button "Yes" at bounding box center [573, 228] width 27 height 16
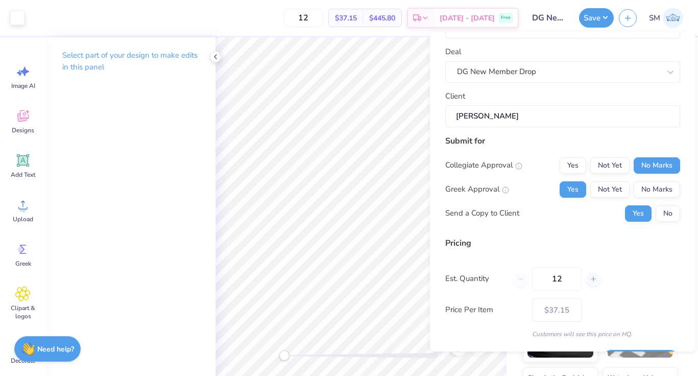
scroll to position [70, 0]
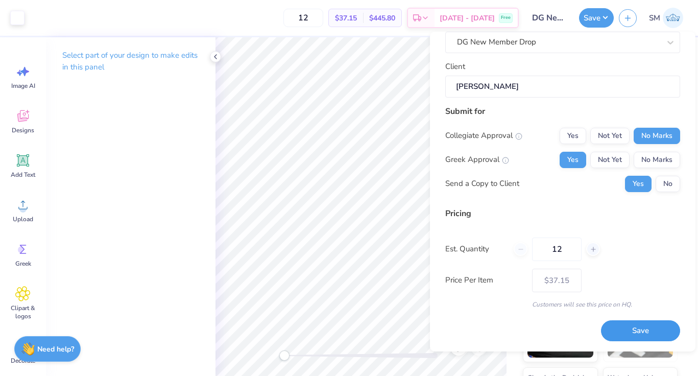
click at [634, 332] on button "Save" at bounding box center [640, 330] width 79 height 21
type input "– –"
